Goal: Find specific fact: Find specific fact

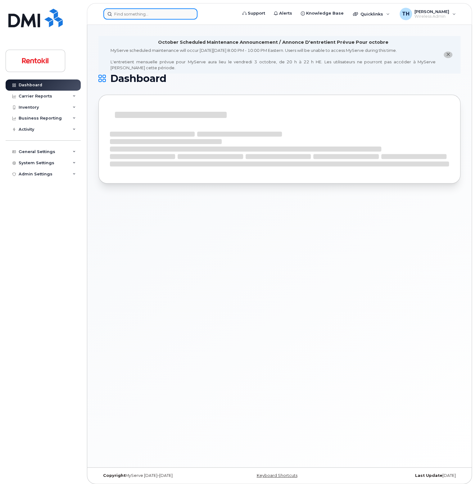
click at [180, 15] on input at bounding box center [150, 13] width 94 height 11
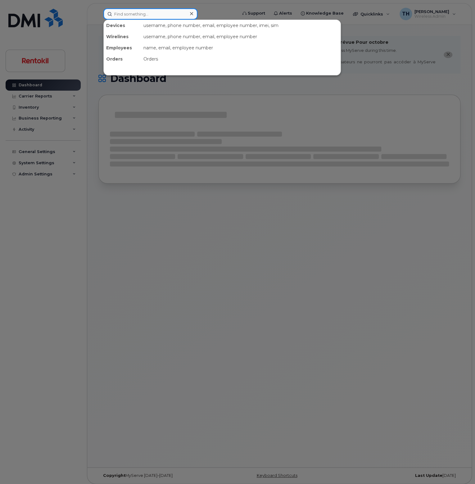
paste input "7089261695"
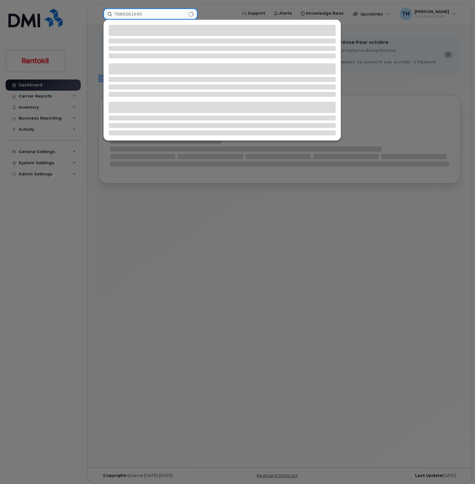
click at [179, 17] on input "7089261695" at bounding box center [150, 13] width 94 height 11
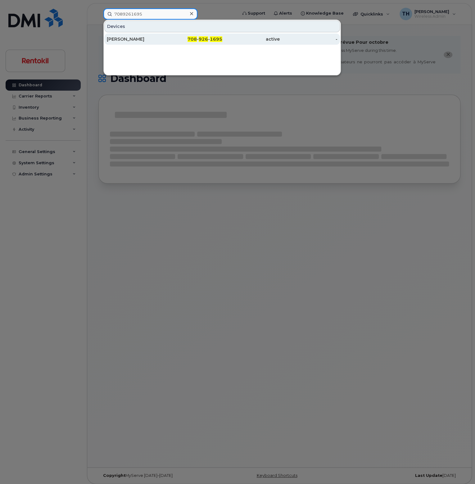
type input "7089261695"
click at [170, 40] on div "708 - 926 - 1695" at bounding box center [194, 39] width 58 height 6
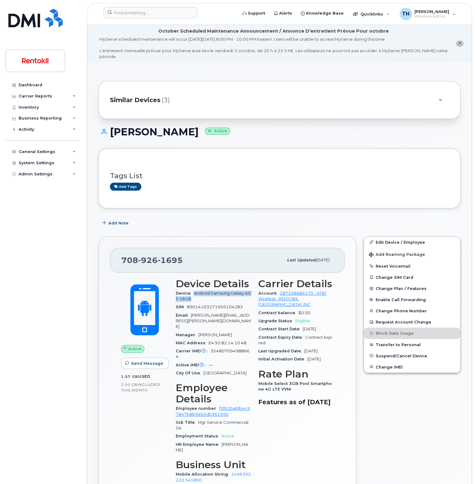
drag, startPoint x: 194, startPoint y: 293, endPoint x: 196, endPoint y: 289, distance: 4.5
click at [194, 291] on span "Android Samsung Galaxy A35 16GB" at bounding box center [213, 296] width 75 height 10
click at [214, 295] on div "Device Android Samsung Galaxy A35 16GB" at bounding box center [213, 296] width 75 height 14
click at [224, 349] on span "354807094988664" at bounding box center [213, 354] width 74 height 10
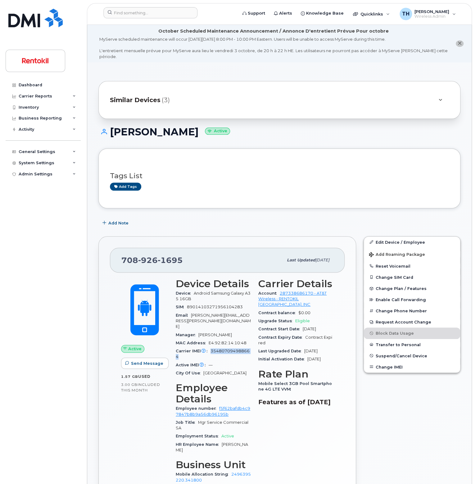
copy span "354807094988664"
